Goal: Task Accomplishment & Management: Complete application form

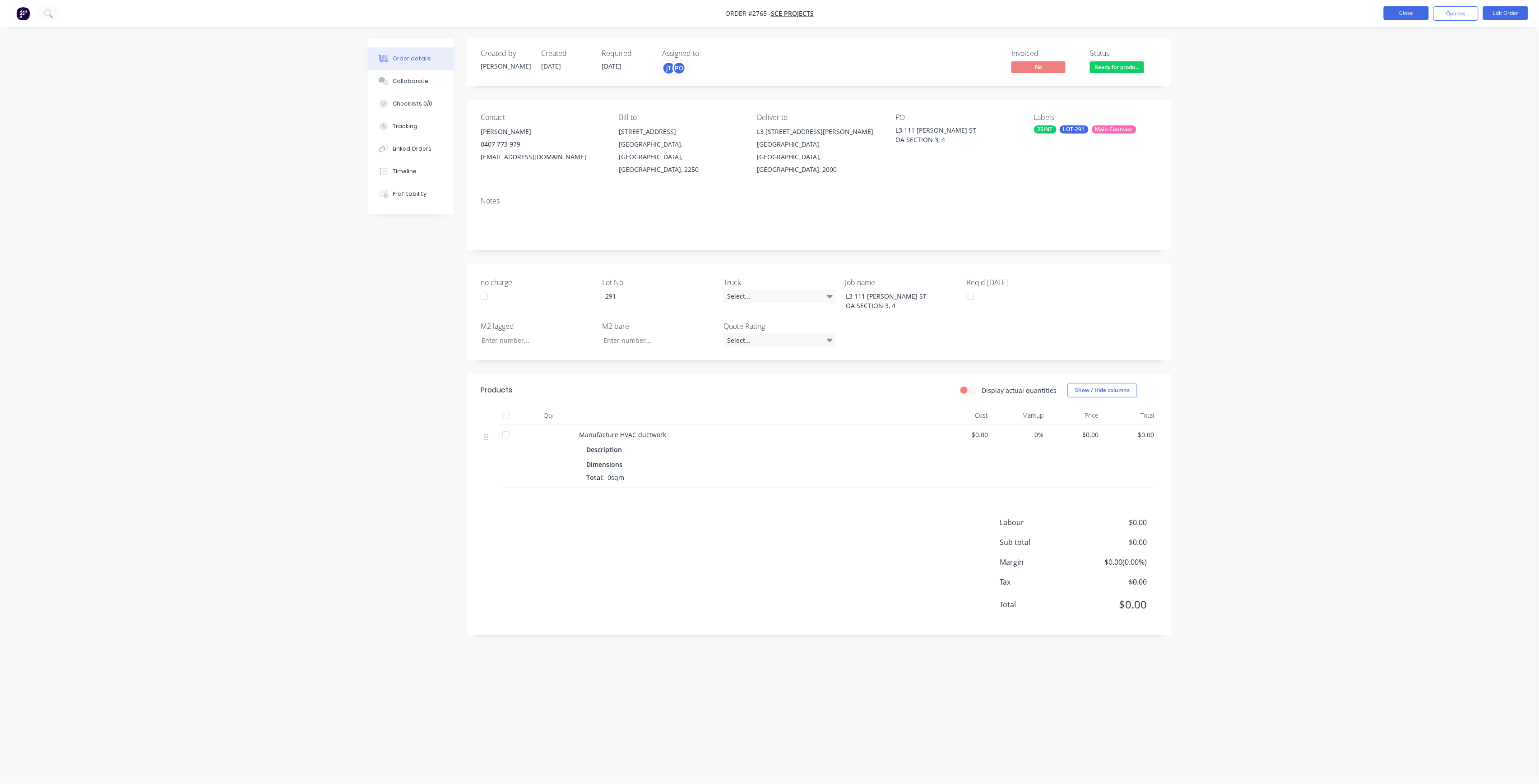
click at [1415, 13] on button "Close" at bounding box center [1407, 13] width 45 height 13
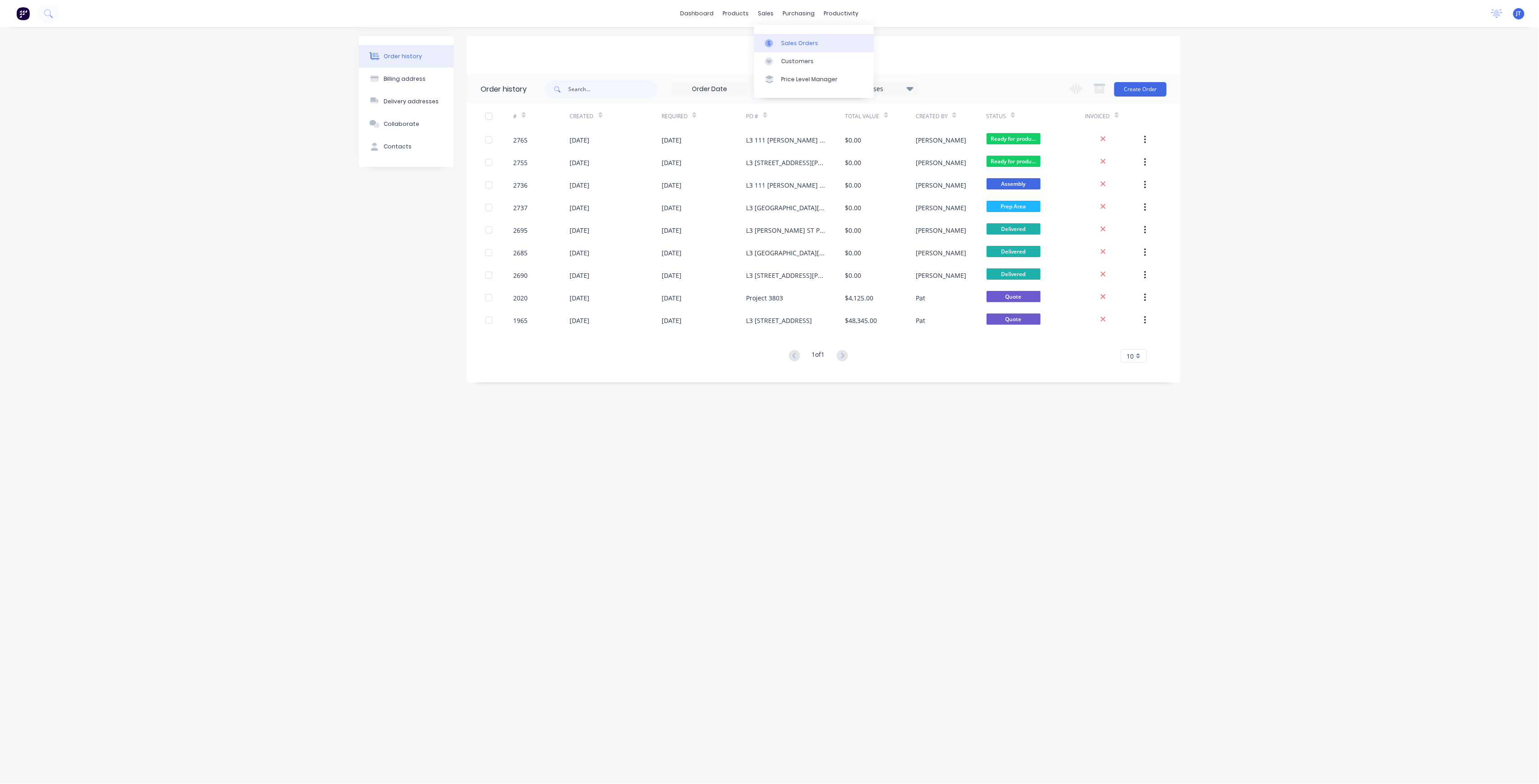
click at [798, 44] on div "Sales Orders" at bounding box center [800, 43] width 37 height 8
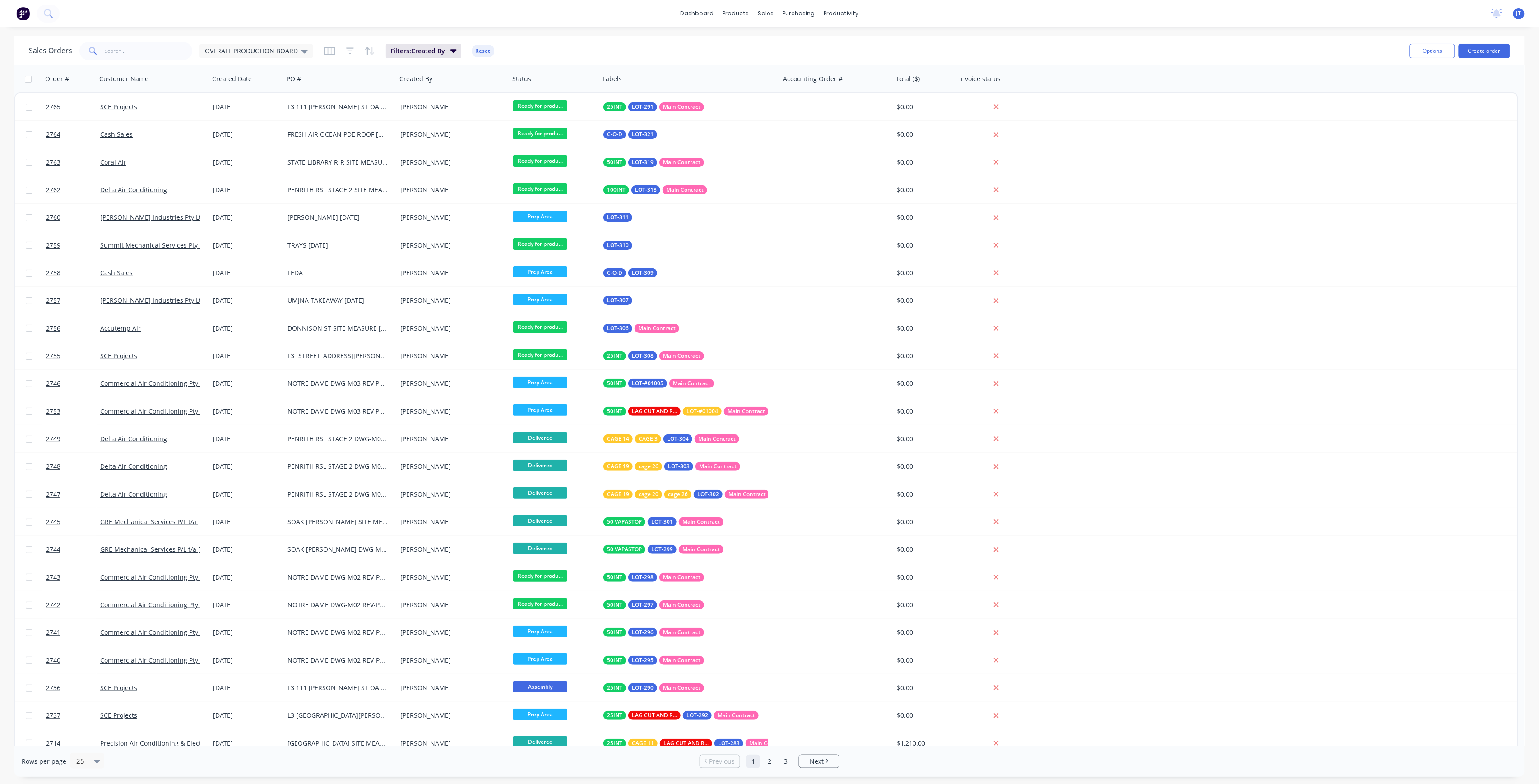
click at [1481, 58] on div "Options Create order" at bounding box center [1458, 51] width 104 height 22
click at [1484, 51] on button "Create order" at bounding box center [1484, 51] width 51 height 14
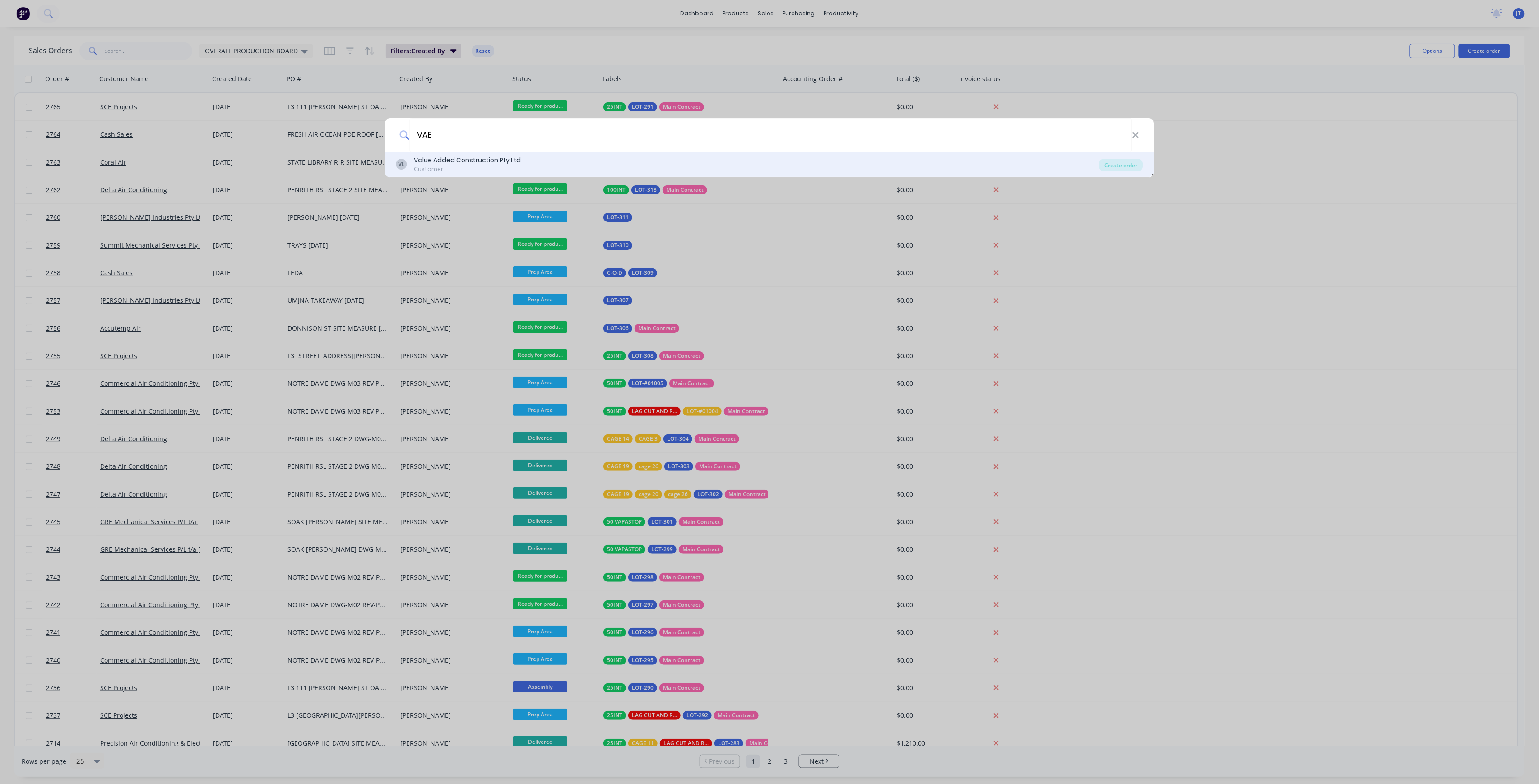
type input "VAE"
click at [537, 165] on div "VL Value Added Construction Pty Ltd Customer" at bounding box center [748, 164] width 703 height 17
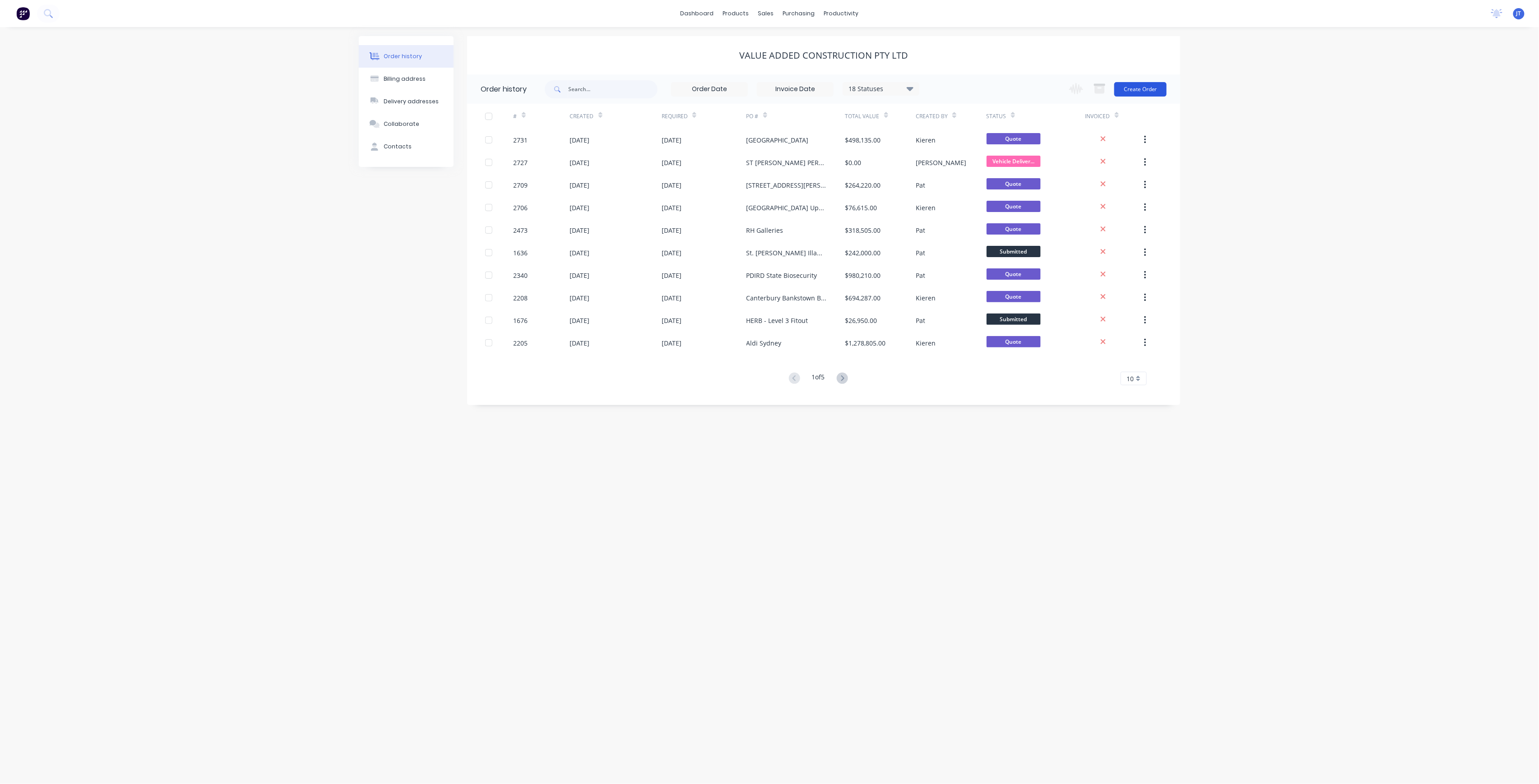
click at [1147, 87] on button "Create Order" at bounding box center [1140, 89] width 52 height 14
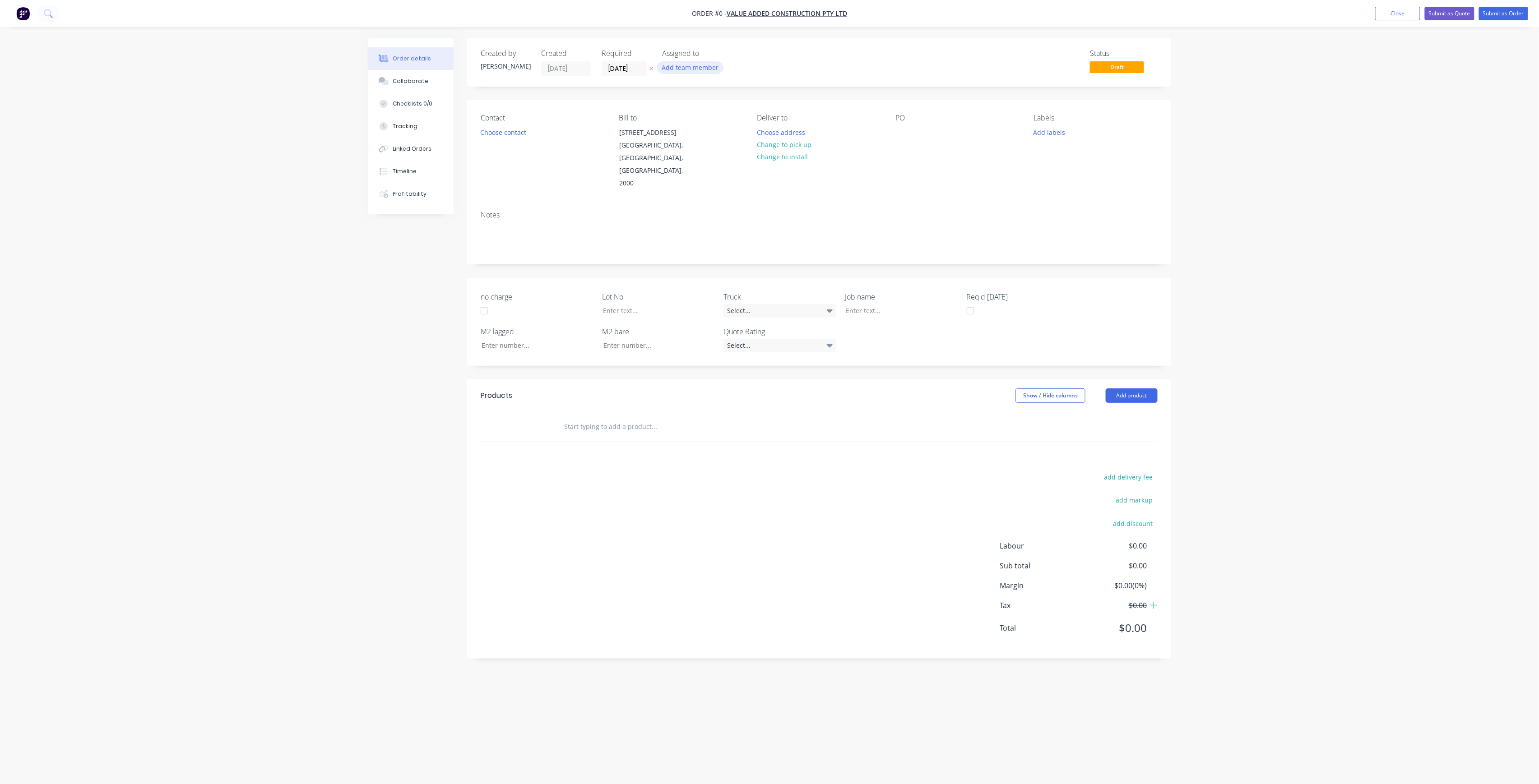
click at [708, 62] on button "Add team member" at bounding box center [690, 67] width 66 height 12
click at [717, 123] on button "[PERSON_NAME] (You)" at bounding box center [730, 118] width 136 height 18
click at [742, 177] on div "[PERSON_NAME]" at bounding box center [735, 181] width 90 height 10
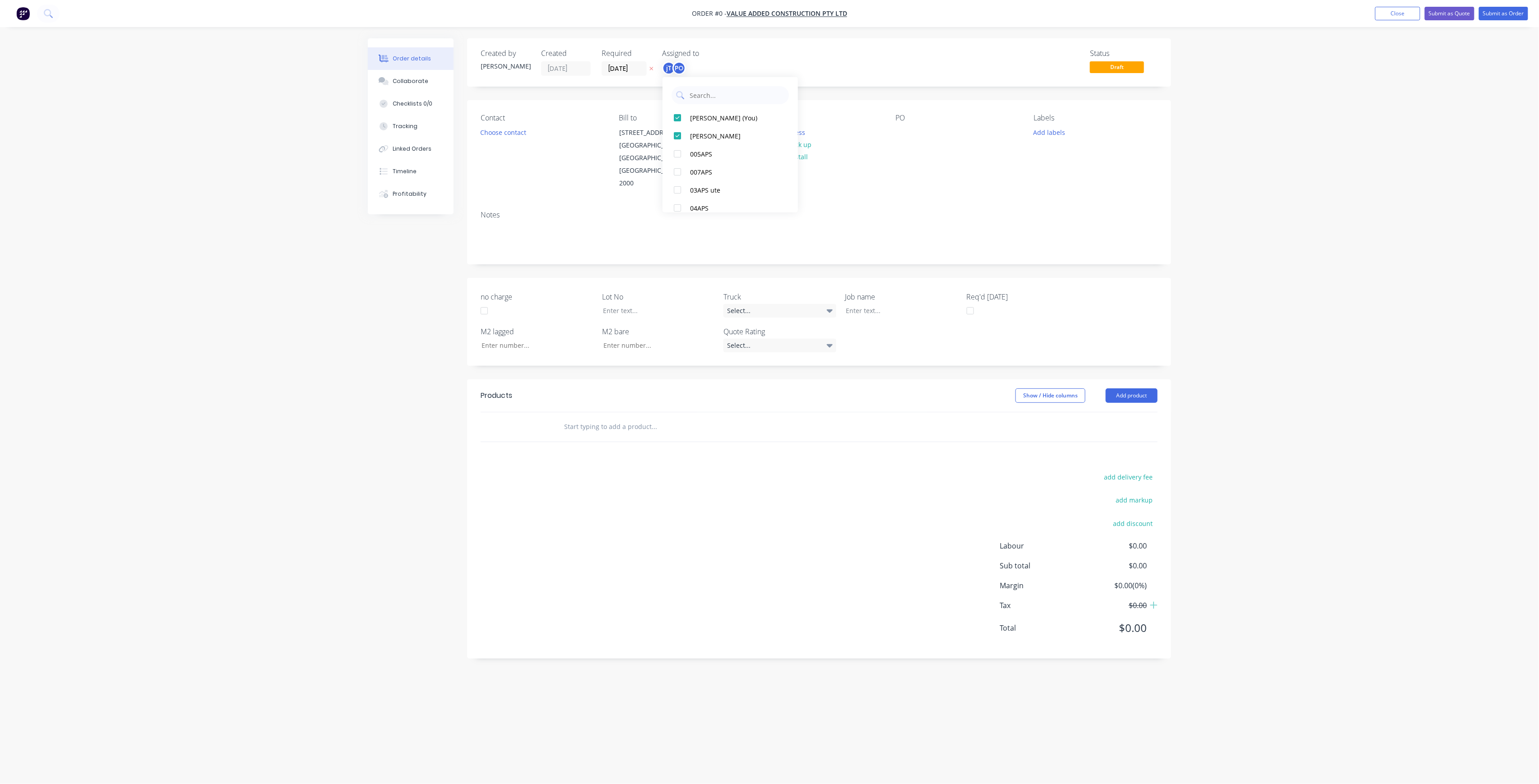
click at [813, 64] on div "Order details Collaborate Checklists 0/0 Tracking Linked Orders Timeline Profit…" at bounding box center [770, 375] width 822 height 673
click at [792, 143] on button "Change to pick up" at bounding box center [784, 145] width 64 height 12
click at [792, 143] on button "Change to delivery" at bounding box center [785, 145] width 66 height 12
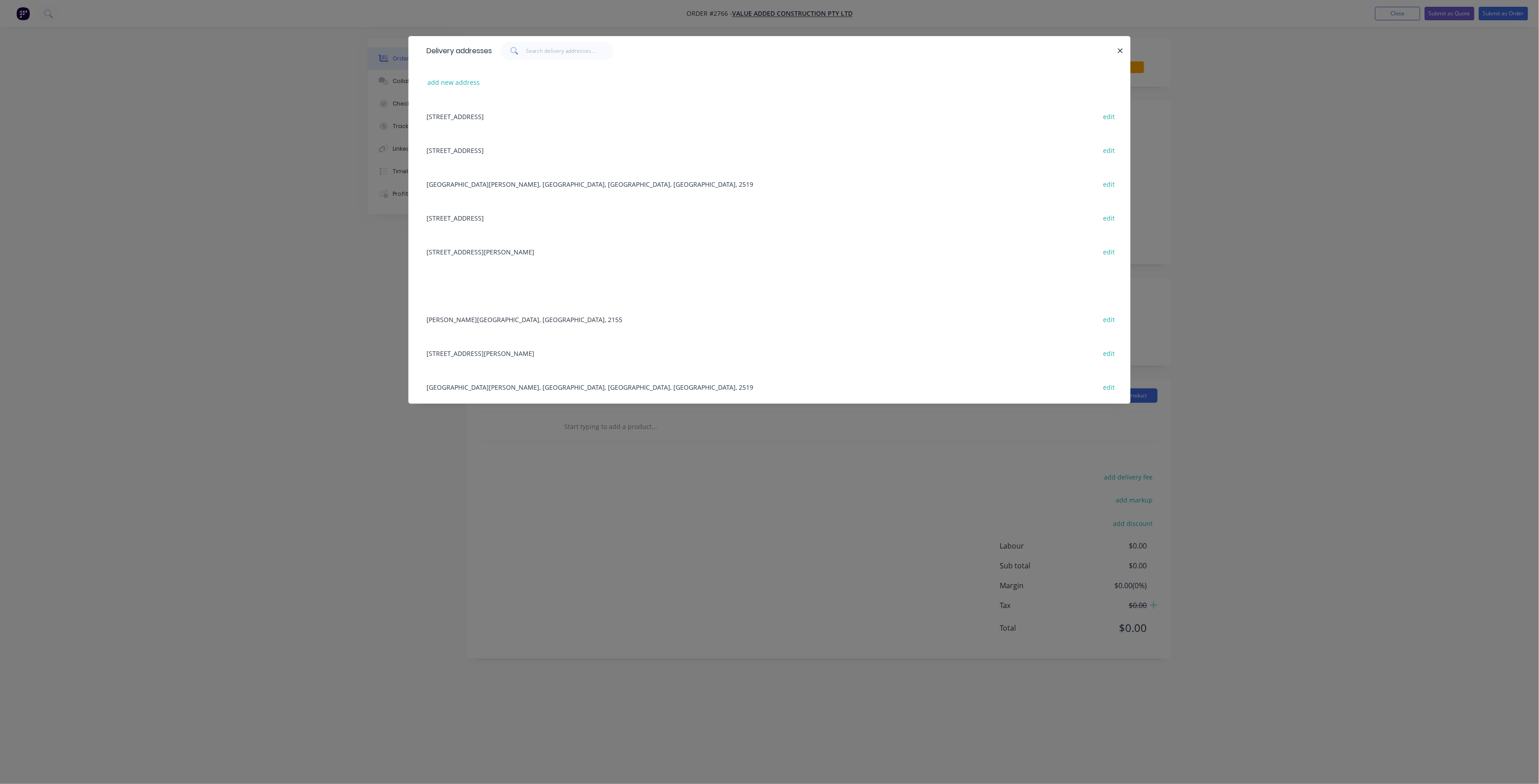
click at [208, 302] on div "Delivery addresses add new address [STREET_ADDRESS] edit [STREET_ADDRESS], [STR…" at bounding box center [770, 392] width 1539 height 784
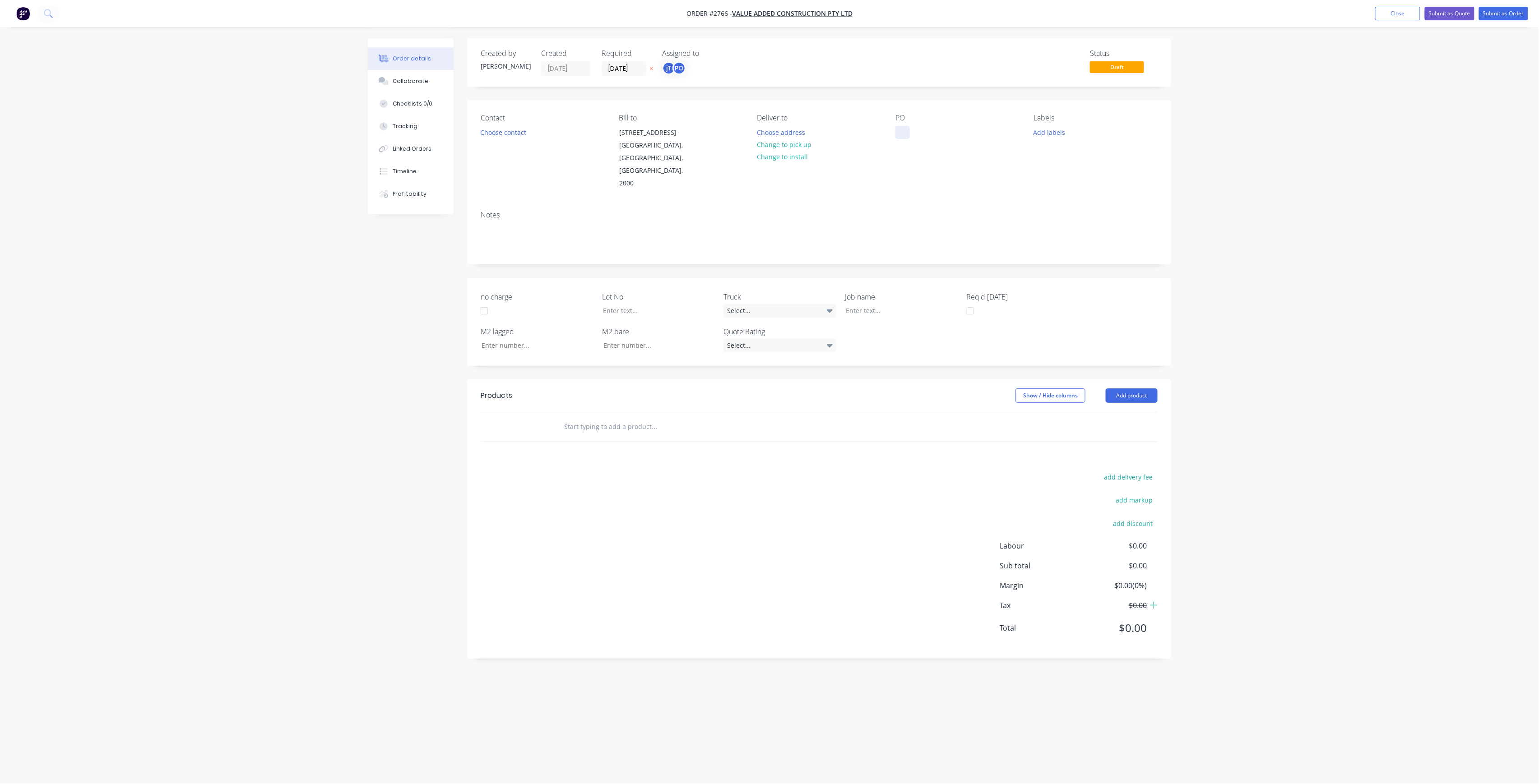
click at [901, 134] on div at bounding box center [903, 132] width 14 height 13
click at [1038, 136] on button "Add labels" at bounding box center [1049, 132] width 42 height 12
click at [1122, 161] on input "text" at bounding box center [1108, 159] width 94 height 18
type input "-"
click at [1107, 154] on input "LOT-305" at bounding box center [1108, 159] width 94 height 18
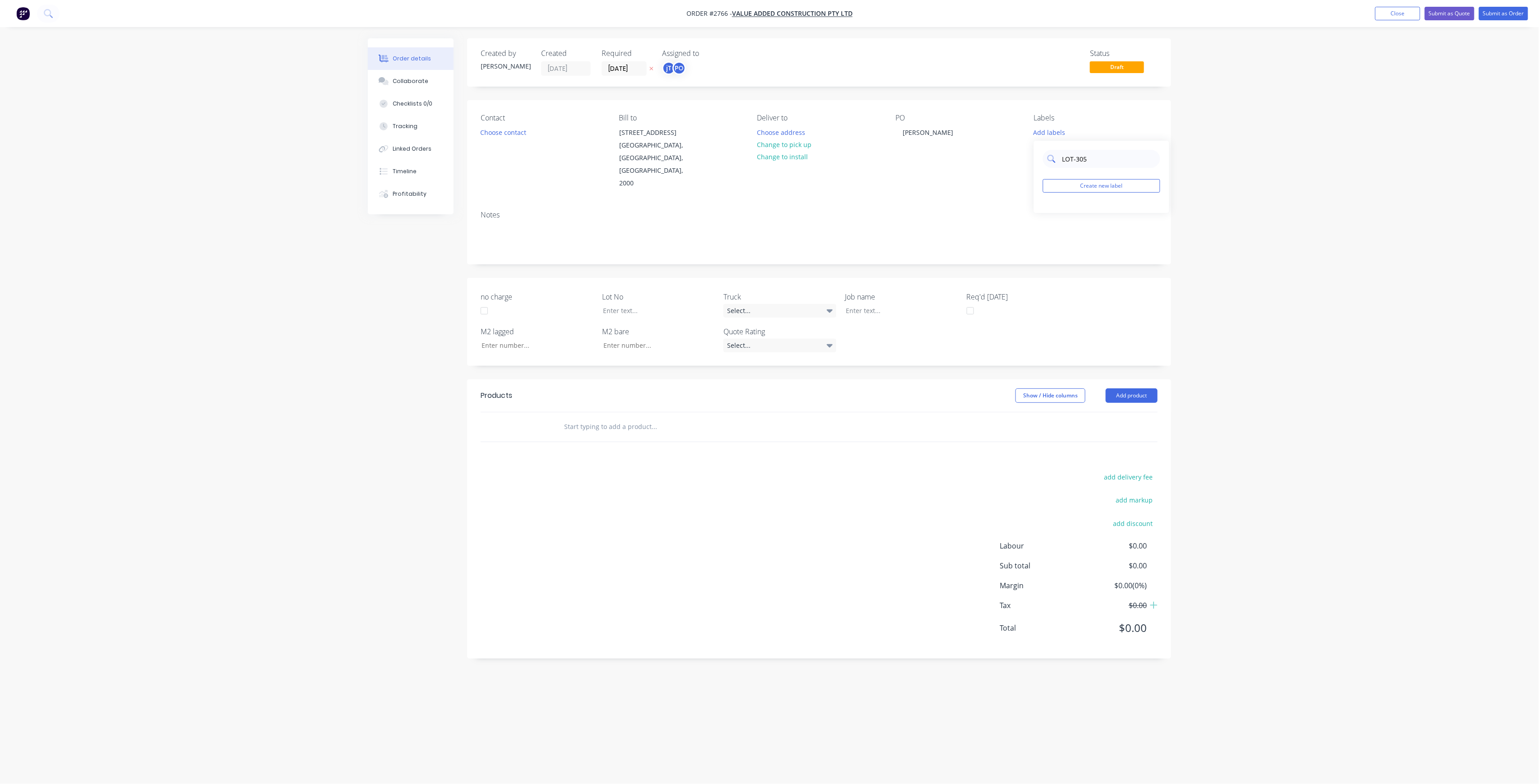
click at [1107, 154] on input "LOT-305" at bounding box center [1108, 159] width 94 height 18
type input "LOT-305"
click at [1097, 188] on button "Create new label" at bounding box center [1102, 186] width 118 height 13
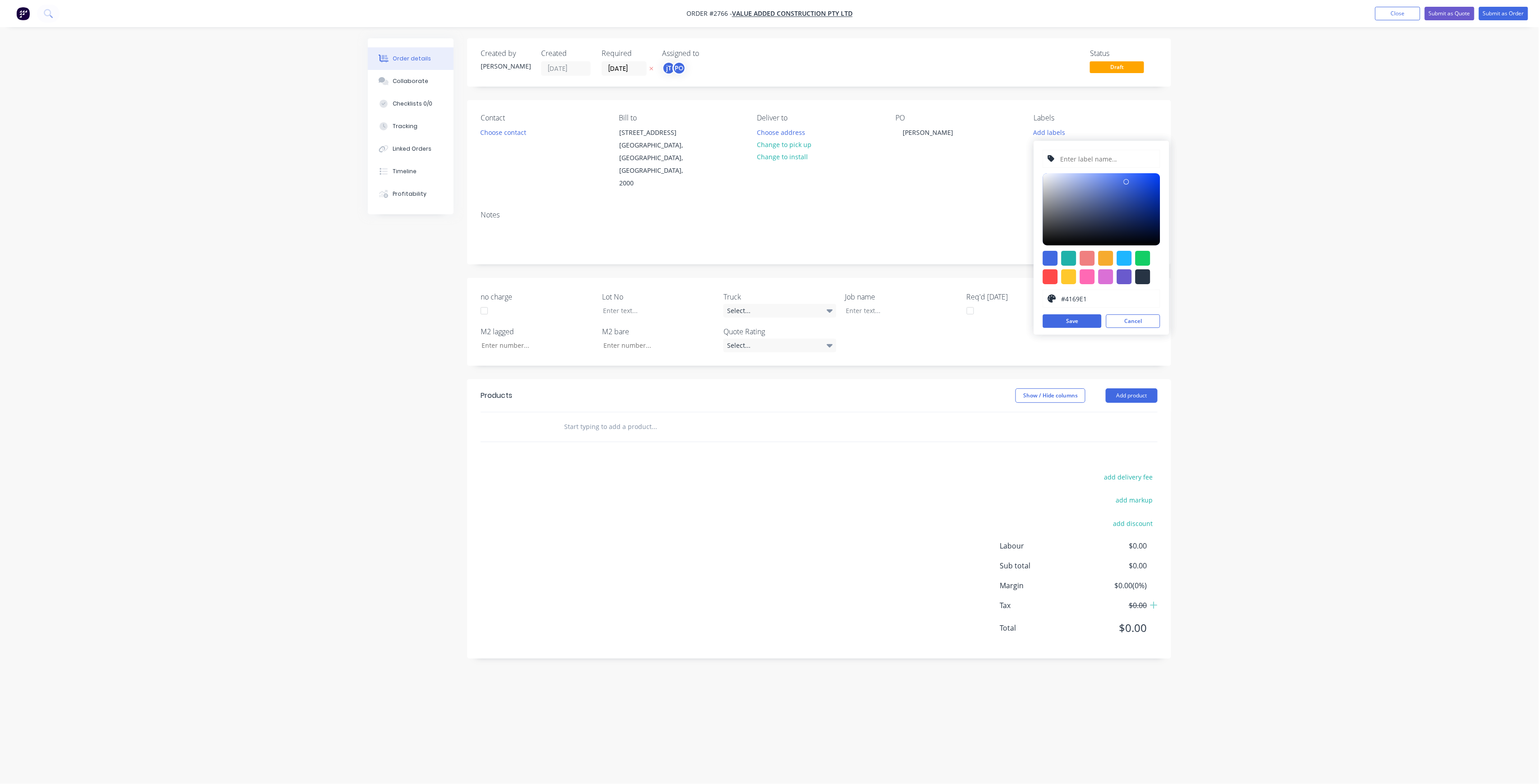
click at [1078, 160] on input "text" at bounding box center [1108, 159] width 96 height 17
paste input "LOT-305"
type input "LOT-305"
click at [1069, 317] on button "Save" at bounding box center [1072, 321] width 59 height 13
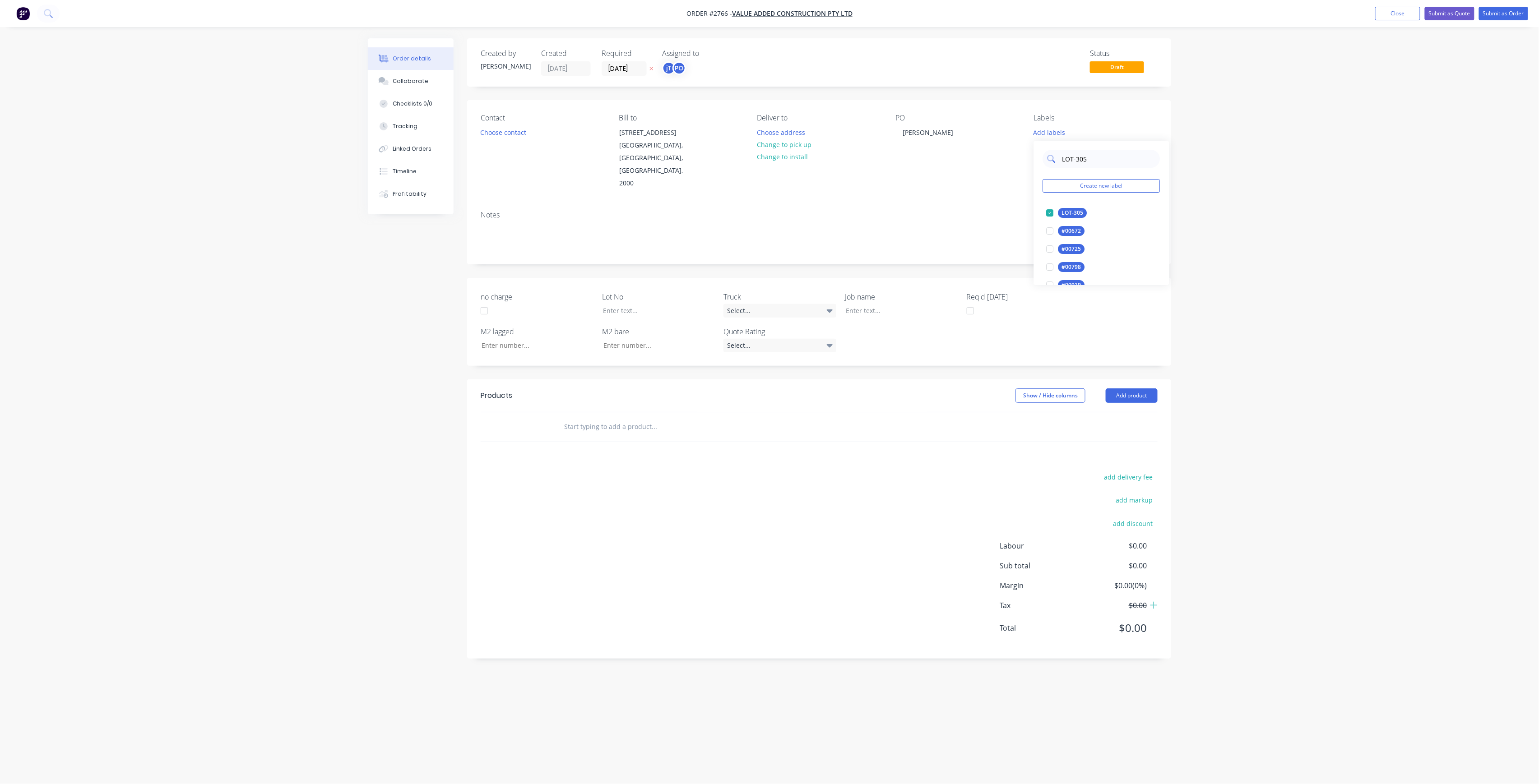
click at [1099, 154] on input "LOT-305" at bounding box center [1108, 159] width 94 height 18
click at [1099, 161] on input "LOT-305" at bounding box center [1108, 159] width 94 height 18
type input "MAIN"
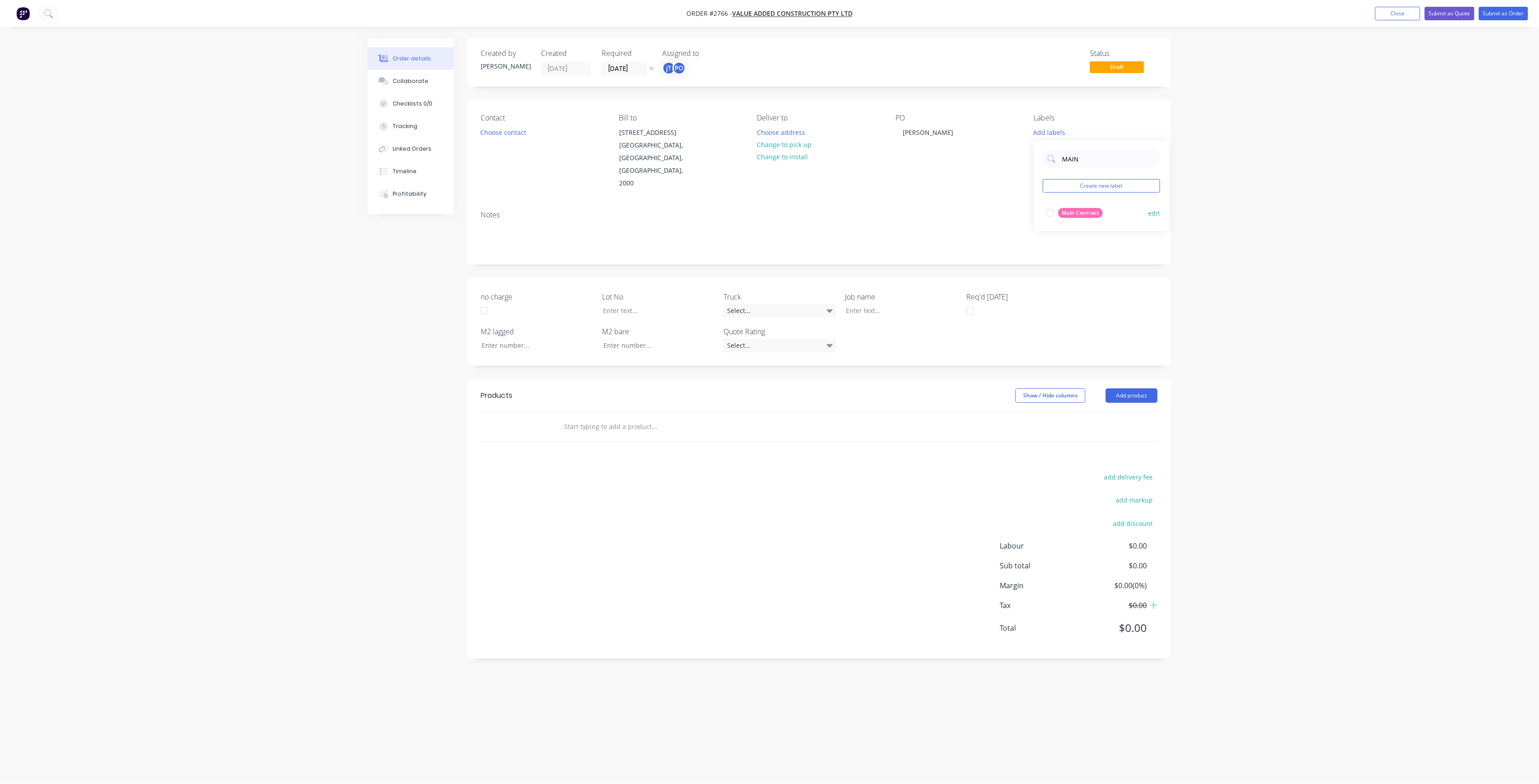
click at [1054, 211] on div at bounding box center [1050, 213] width 18 height 18
click at [1306, 264] on div "Order details Collaborate Checklists 0/0 Tracking Linked Orders Timeline Profit…" at bounding box center [770, 392] width 1539 height 784
drag, startPoint x: 937, startPoint y: 128, endPoint x: 933, endPoint y: 128, distance: 4.0
click at [933, 128] on div "PO [PERSON_NAME]" at bounding box center [957, 152] width 123 height 76
click at [933, 128] on div "[PERSON_NAME]" at bounding box center [928, 132] width 65 height 13
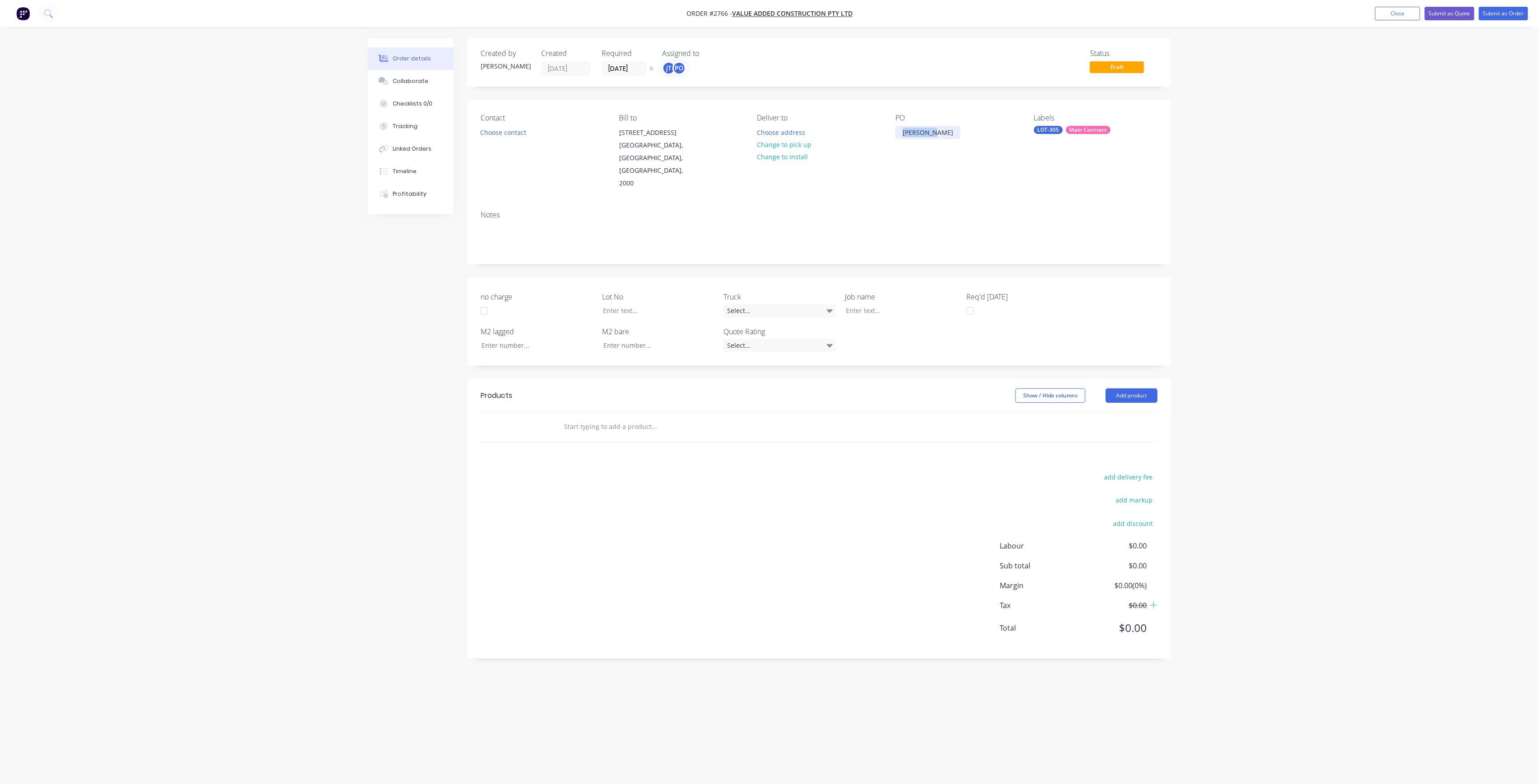
drag, startPoint x: 936, startPoint y: 128, endPoint x: 887, endPoint y: 134, distance: 49.4
click at [887, 134] on div "Contact Choose contact Bill to [STREET_ADDRESS] Deliver to Choose address Chang…" at bounding box center [819, 152] width 704 height 103
copy div "[PERSON_NAME]"
click at [887, 292] on div "Job name" at bounding box center [902, 305] width 113 height 26
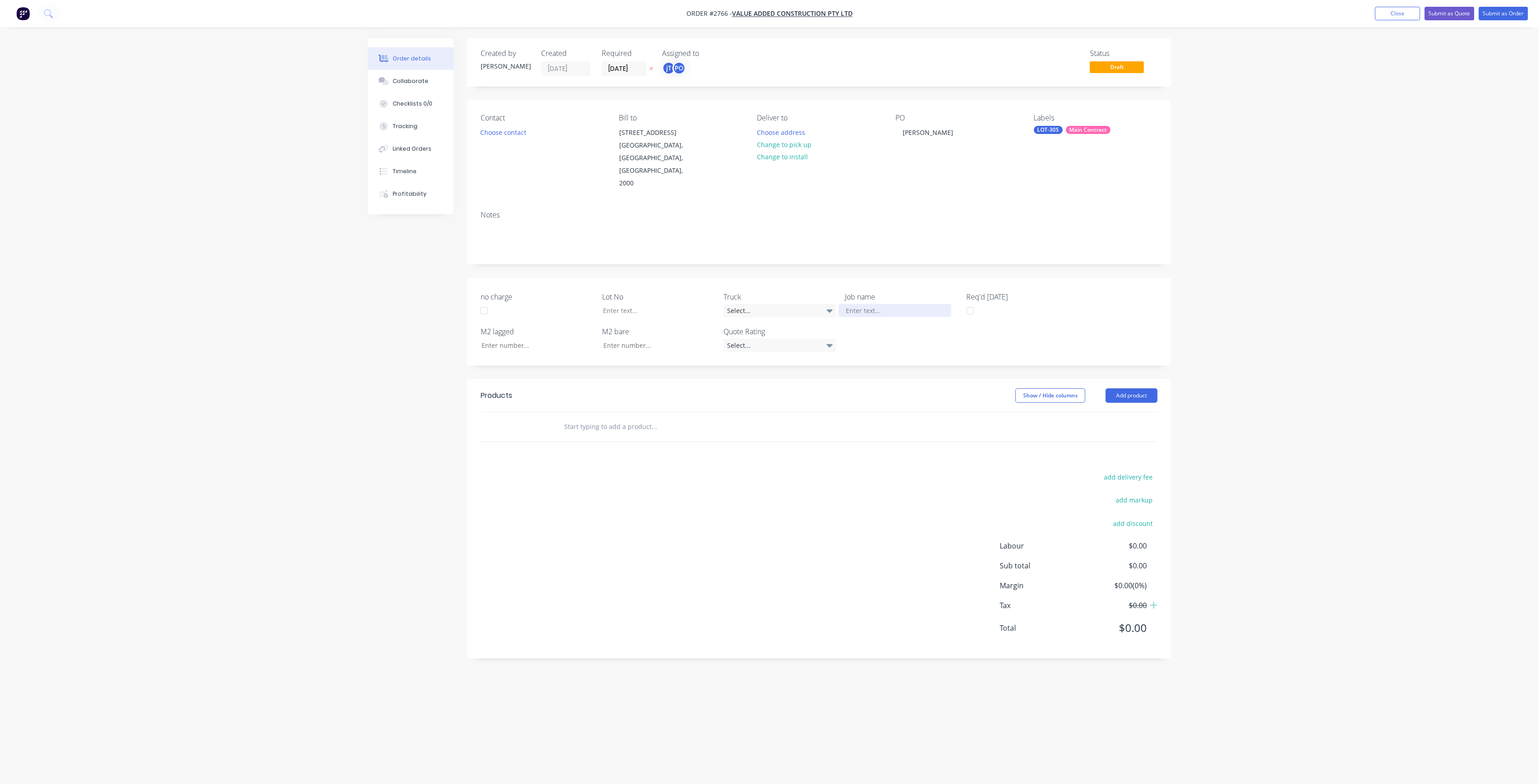
click at [889, 304] on div at bounding box center [896, 310] width 113 height 13
paste div
click at [670, 304] on div at bounding box center [652, 310] width 113 height 13
drag, startPoint x: 636, startPoint y: 423, endPoint x: 636, endPoint y: 410, distance: 13.0
click at [636, 423] on input "text" at bounding box center [654, 427] width 181 height 18
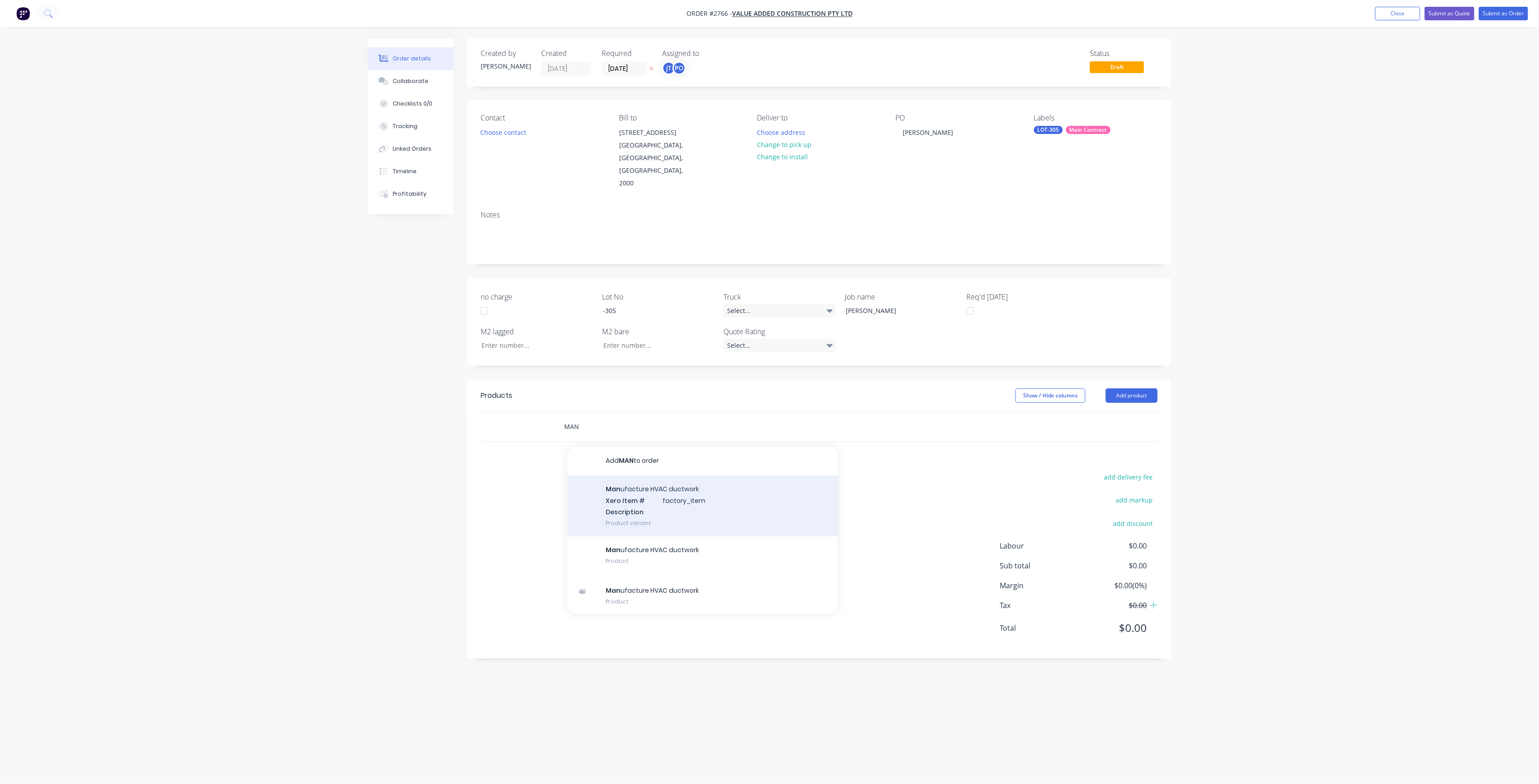
type input "MAN"
click at [638, 492] on div "Man ufacture HVAC ductwork Xero Item # factory_item Description Product variant" at bounding box center [703, 506] width 271 height 61
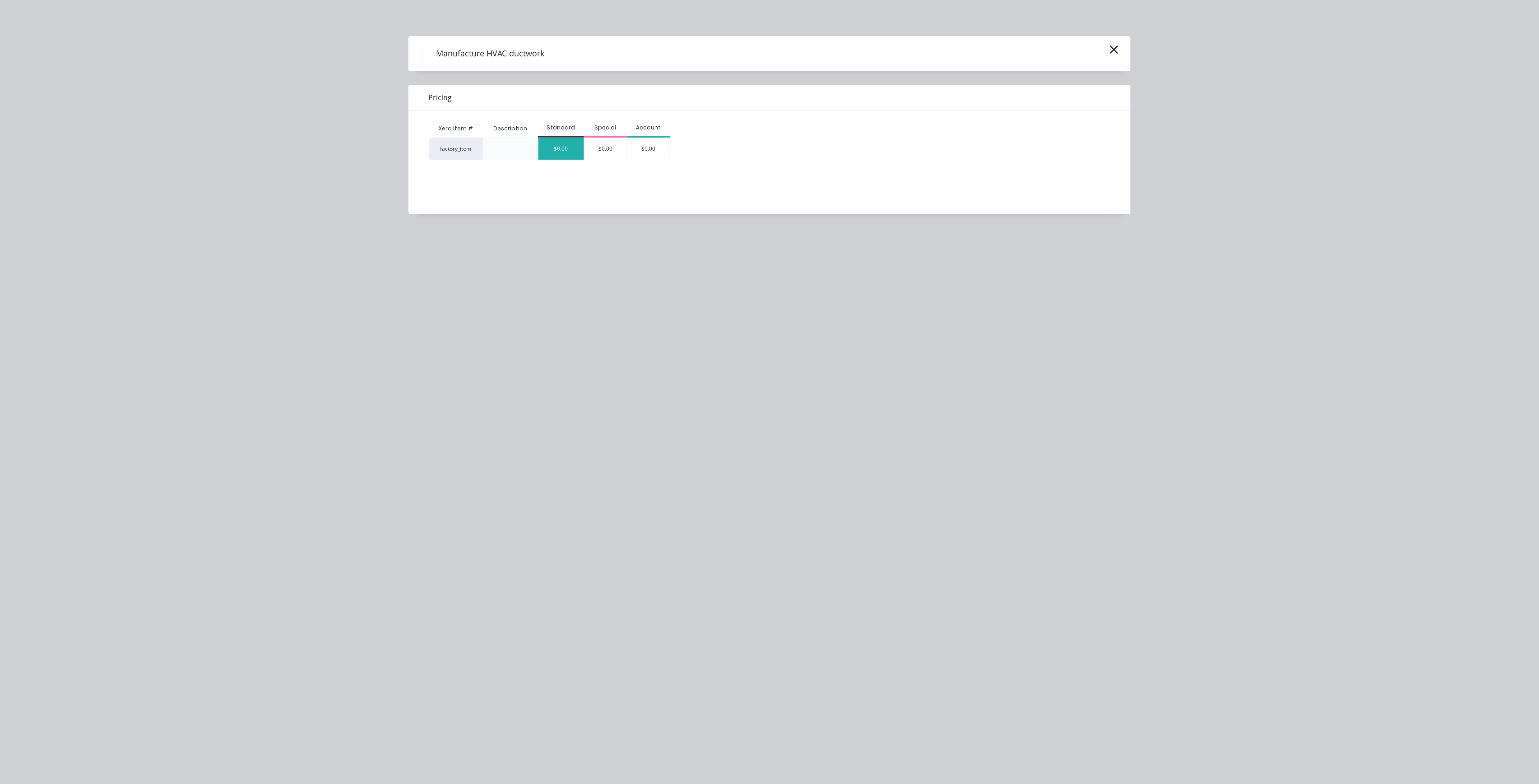
click at [575, 145] on div "$0.00" at bounding box center [561, 149] width 46 height 22
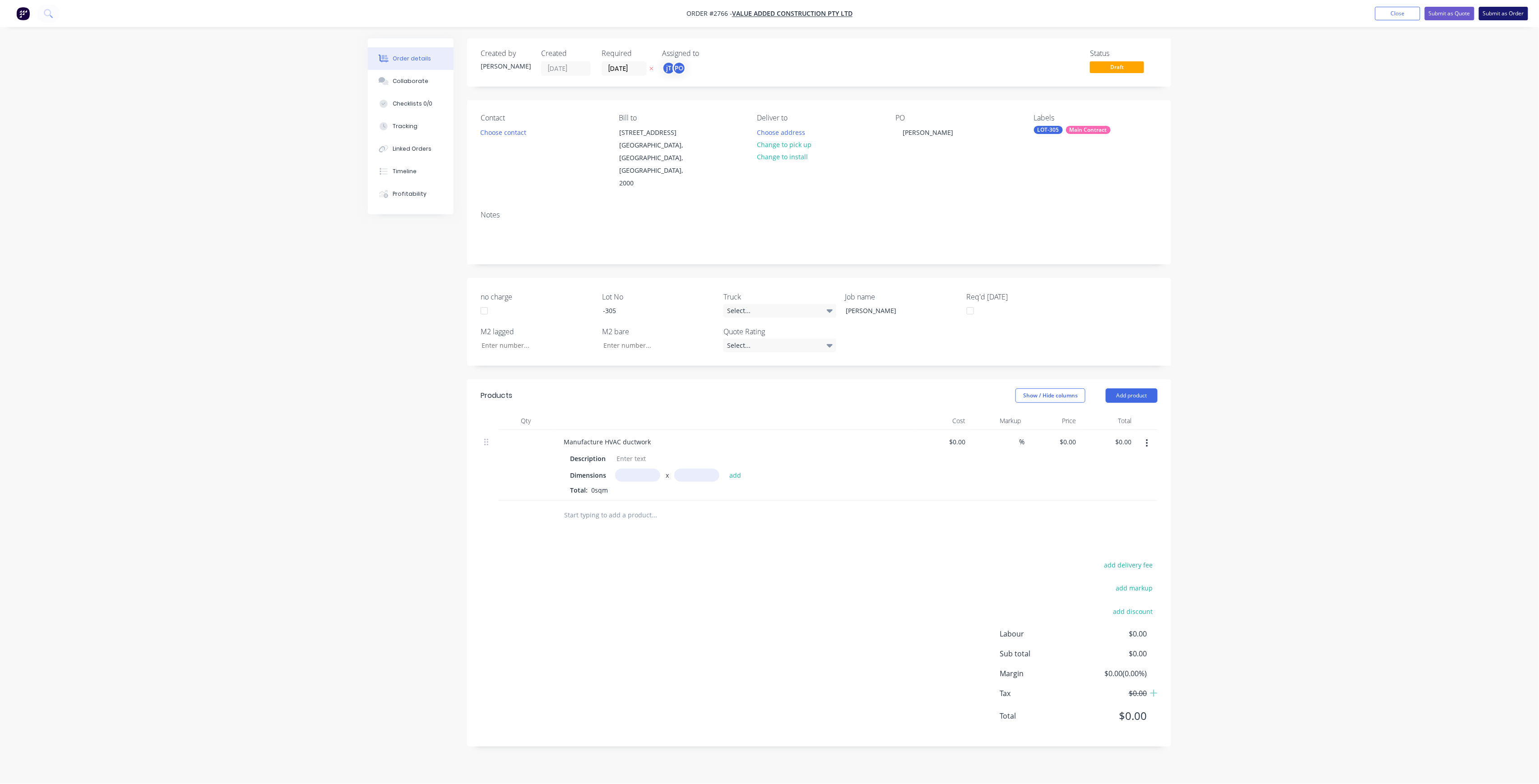
click at [1516, 17] on button "Submit as Order" at bounding box center [1504, 13] width 50 height 13
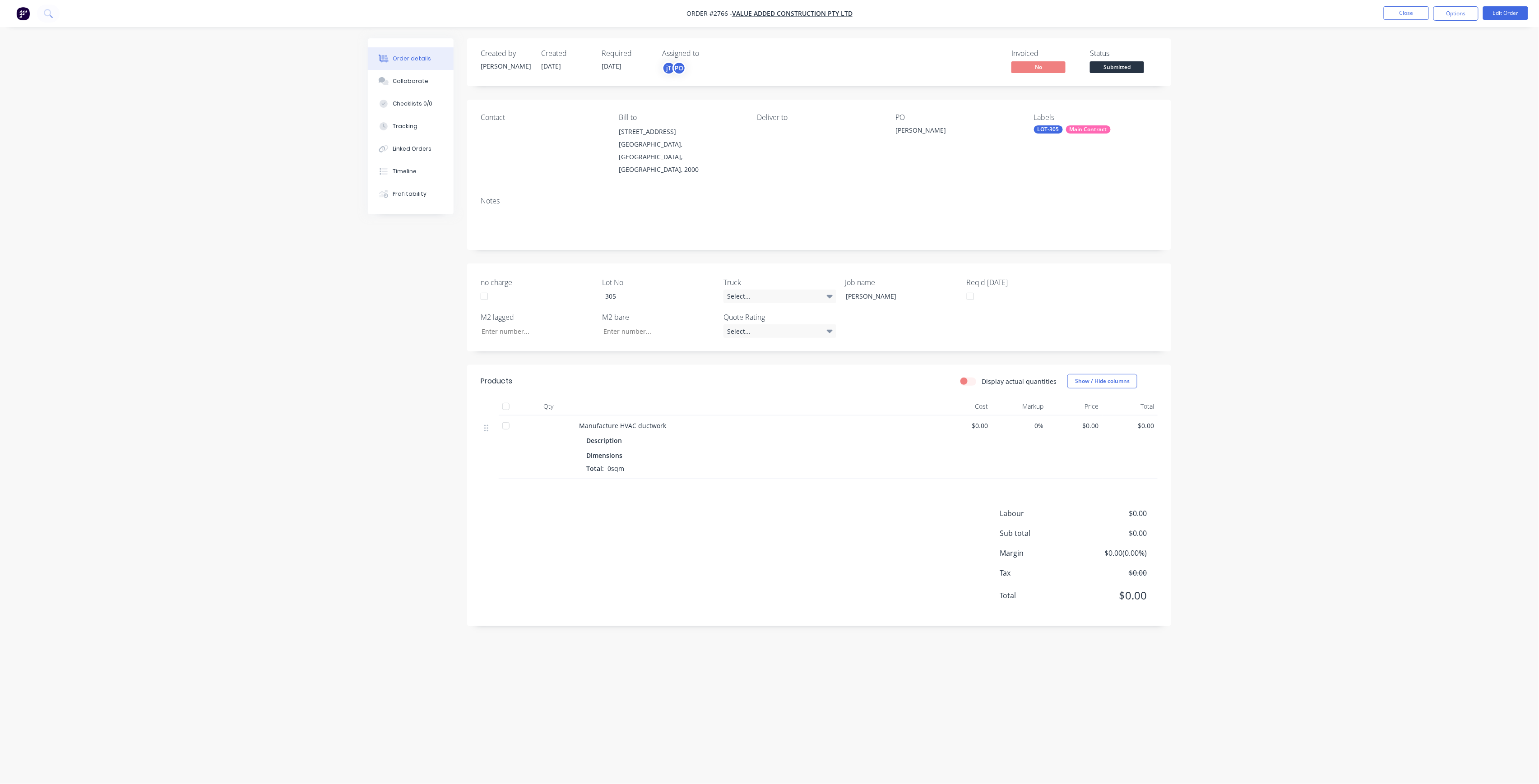
click at [1131, 62] on span "Submitted" at bounding box center [1117, 67] width 54 height 12
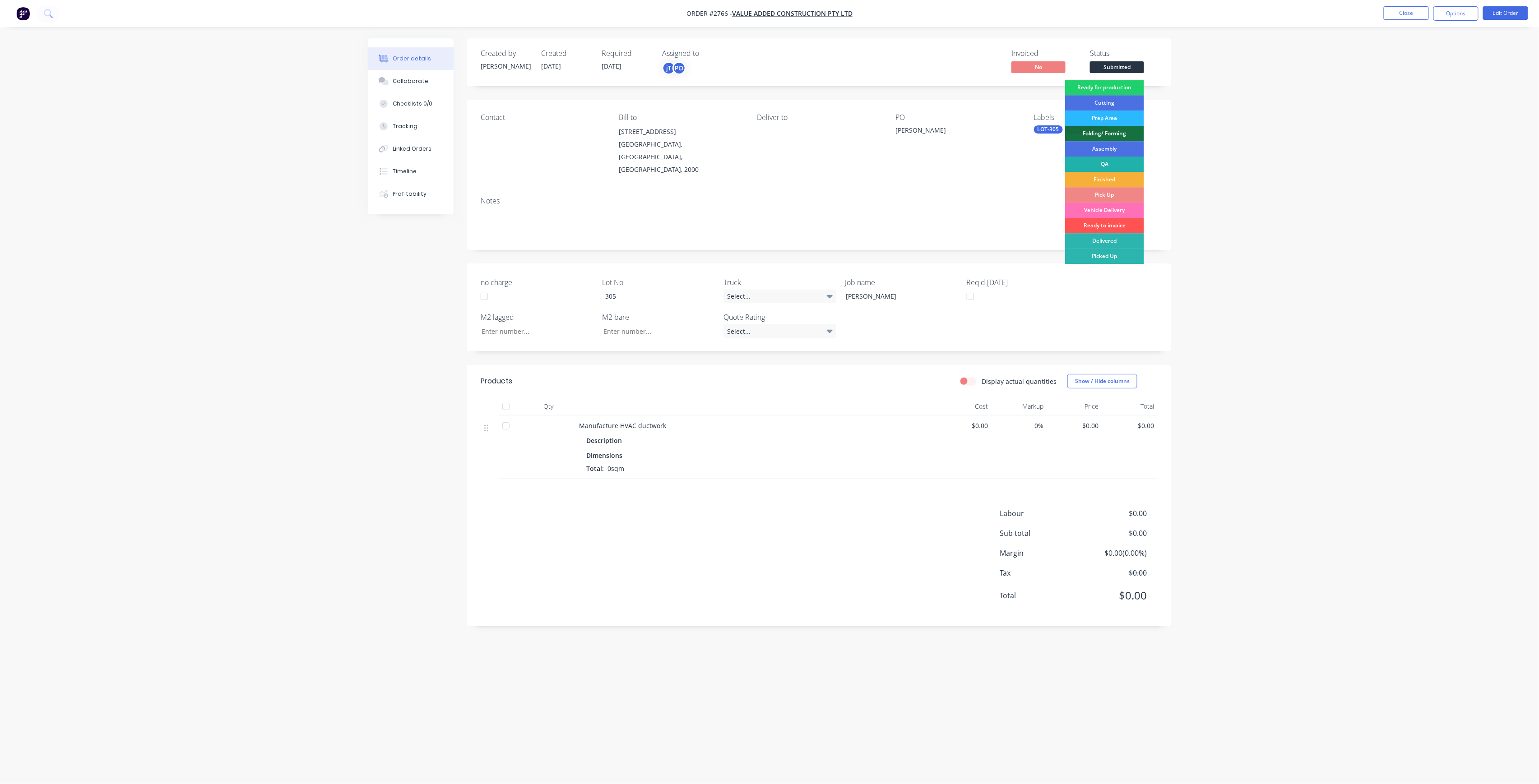
click at [1124, 161] on div "QA" at bounding box center [1104, 165] width 79 height 15
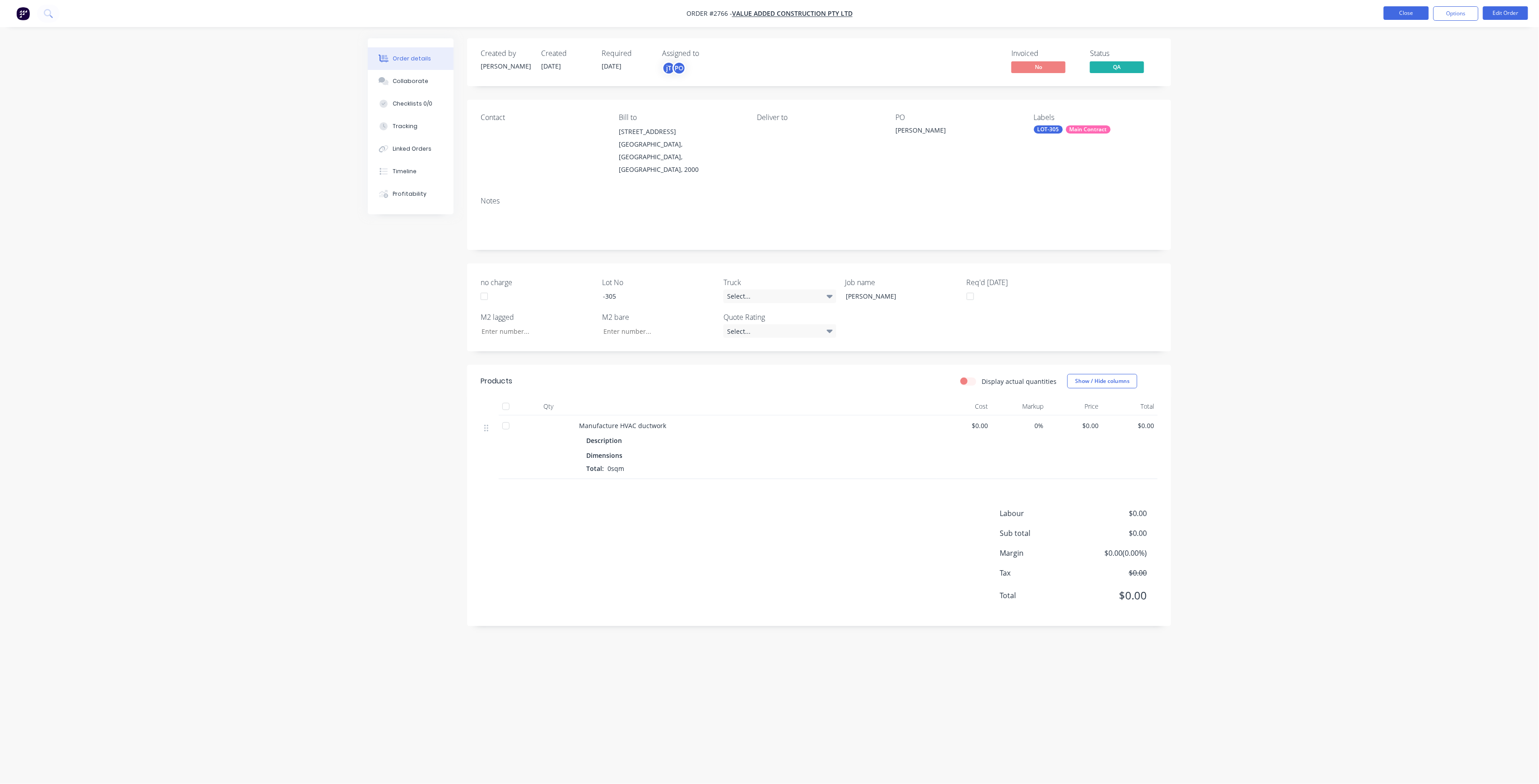
click at [1396, 13] on button "Close" at bounding box center [1407, 13] width 45 height 13
